Goal: Information Seeking & Learning: Learn about a topic

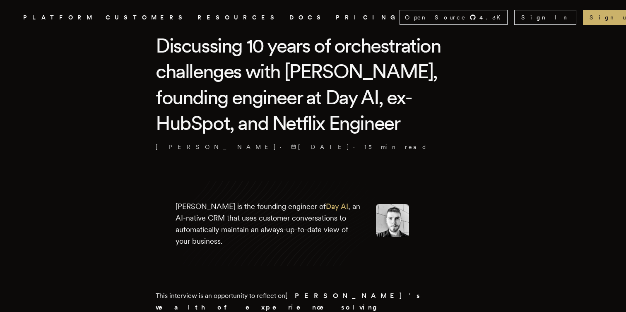
scroll to position [206, 0]
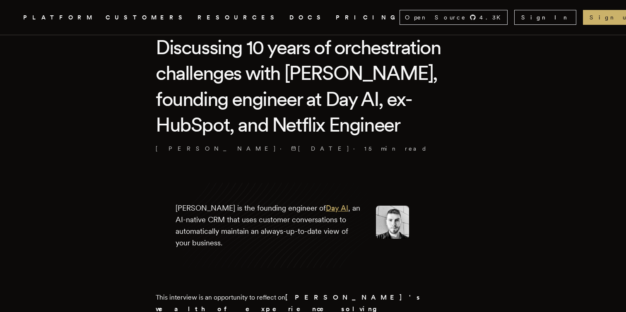
click at [326, 208] on link "Day AI" at bounding box center [337, 208] width 22 height 9
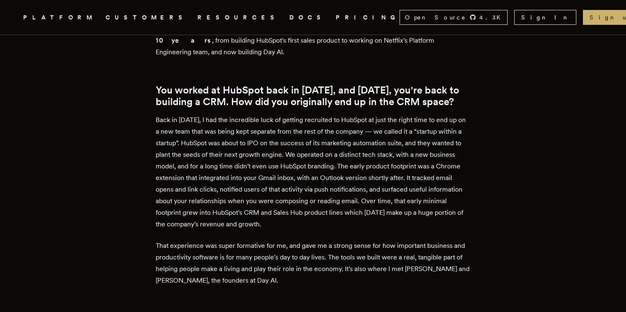
scroll to position [508, 0]
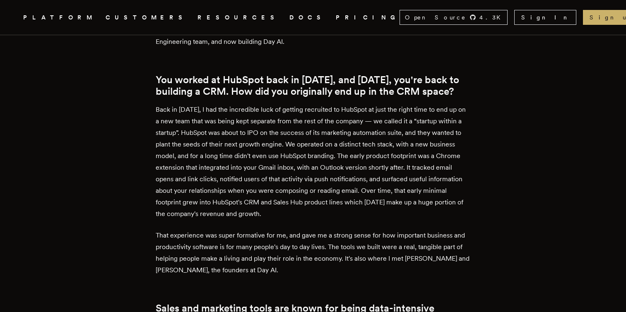
click at [313, 192] on p "Back in [DATE], I had the incredible luck of getting recruited to HubSpot at ju…" at bounding box center [313, 162] width 315 height 116
click at [311, 197] on p "Back in [DATE], I had the incredible luck of getting recruited to HubSpot at ju…" at bounding box center [313, 162] width 315 height 116
click at [327, 199] on p "Back in [DATE], I had the incredible luck of getting recruited to HubSpot at ju…" at bounding box center [313, 162] width 315 height 116
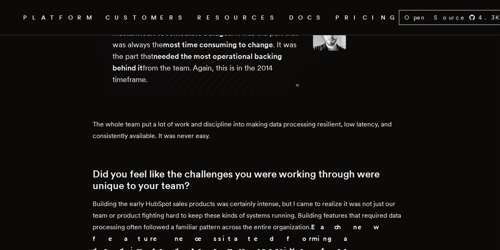
scroll to position [1531, 0]
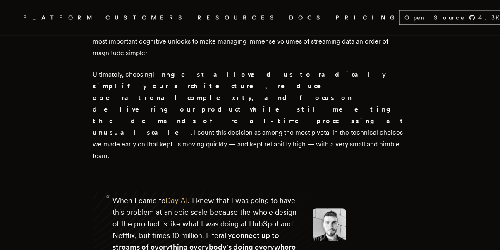
scroll to position [3266, 0]
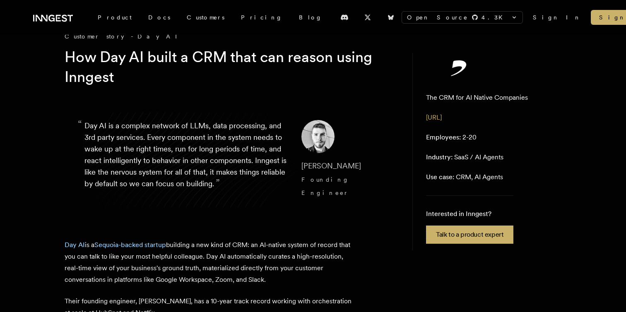
scroll to position [27, 0]
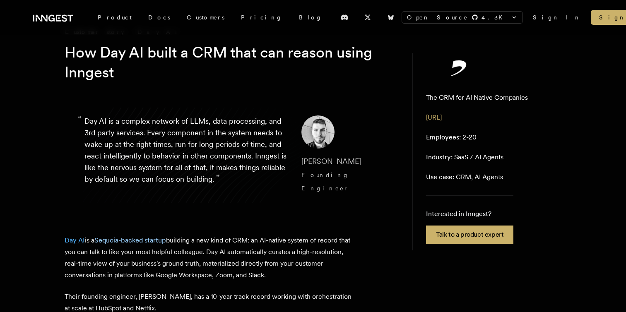
click at [77, 236] on link "Day AI" at bounding box center [75, 240] width 20 height 8
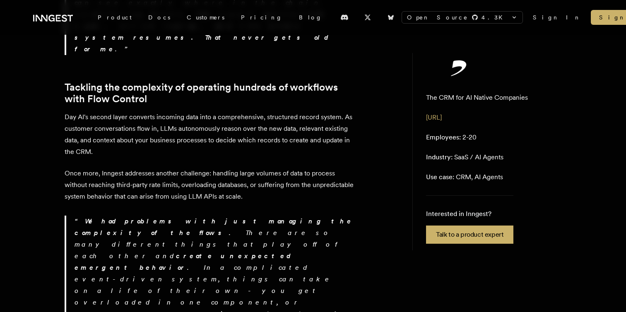
scroll to position [1629, 0]
